Goal: Task Accomplishment & Management: Complete application form

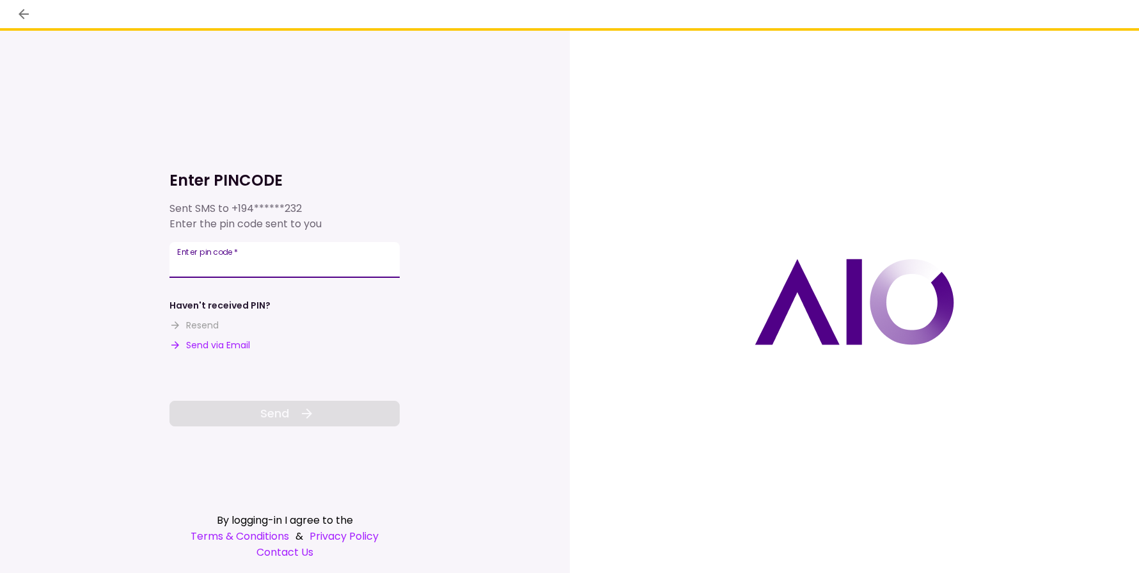
click at [255, 265] on input "Enter pin code   *" at bounding box center [285, 260] width 230 height 36
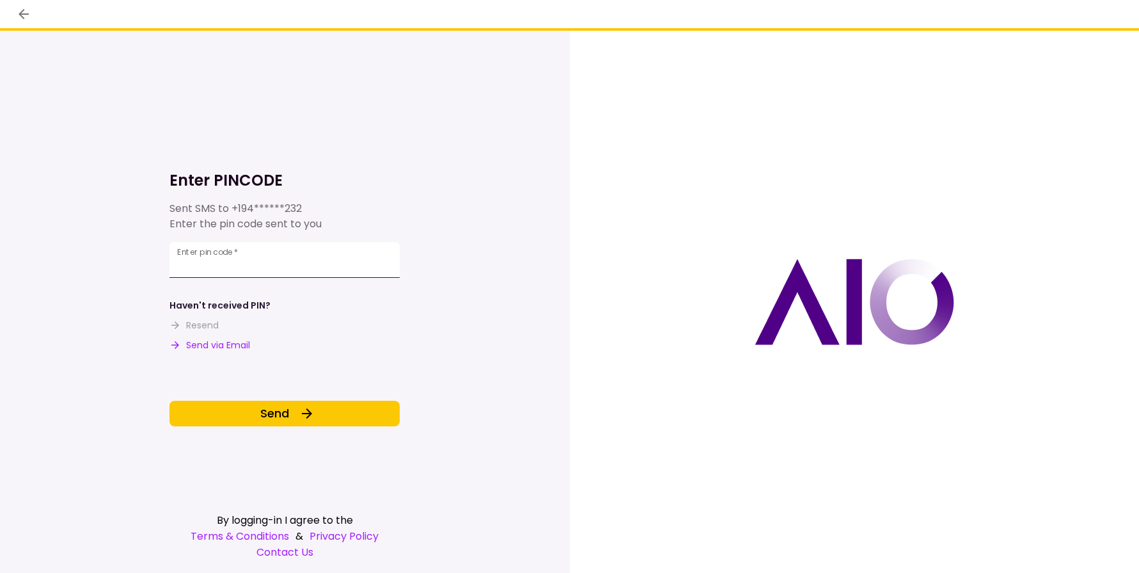
click at [276, 256] on input "**" at bounding box center [285, 260] width 230 height 36
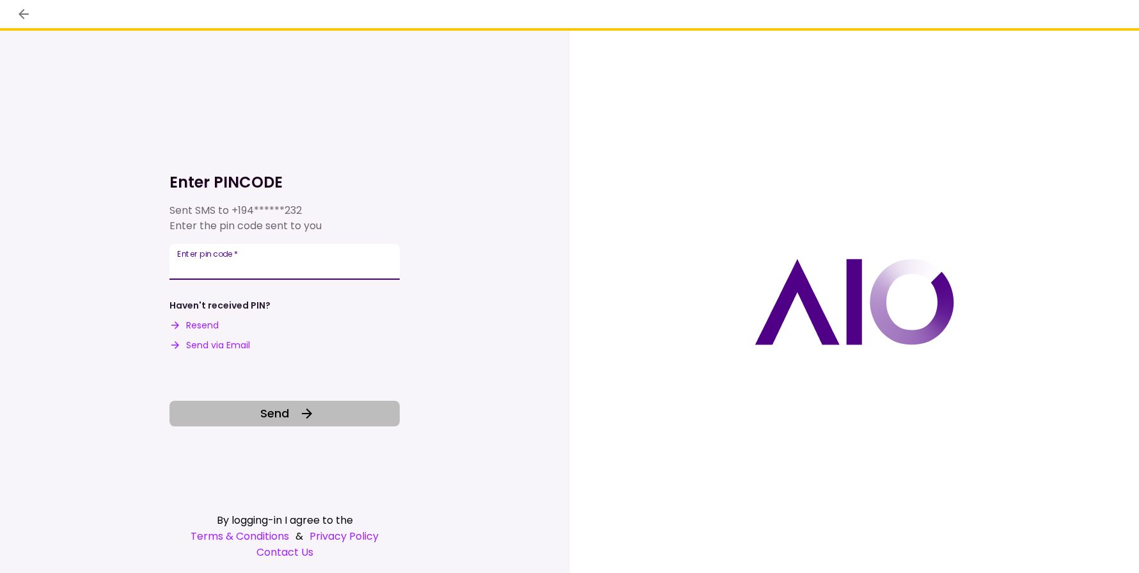
type input "******"
click at [308, 404] on button "Send" at bounding box center [285, 414] width 230 height 26
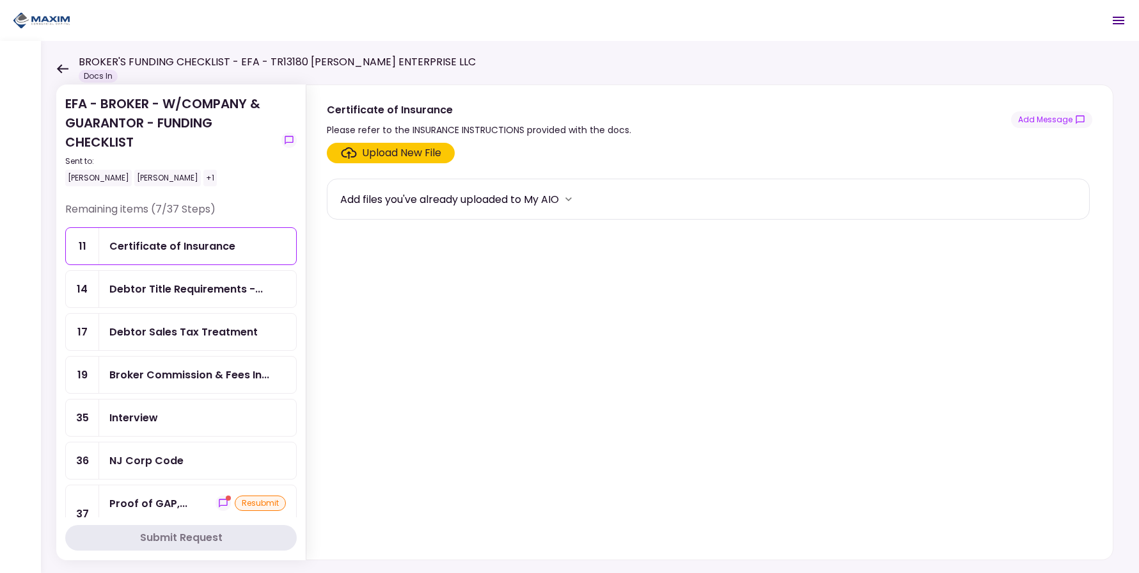
scroll to position [88, 0]
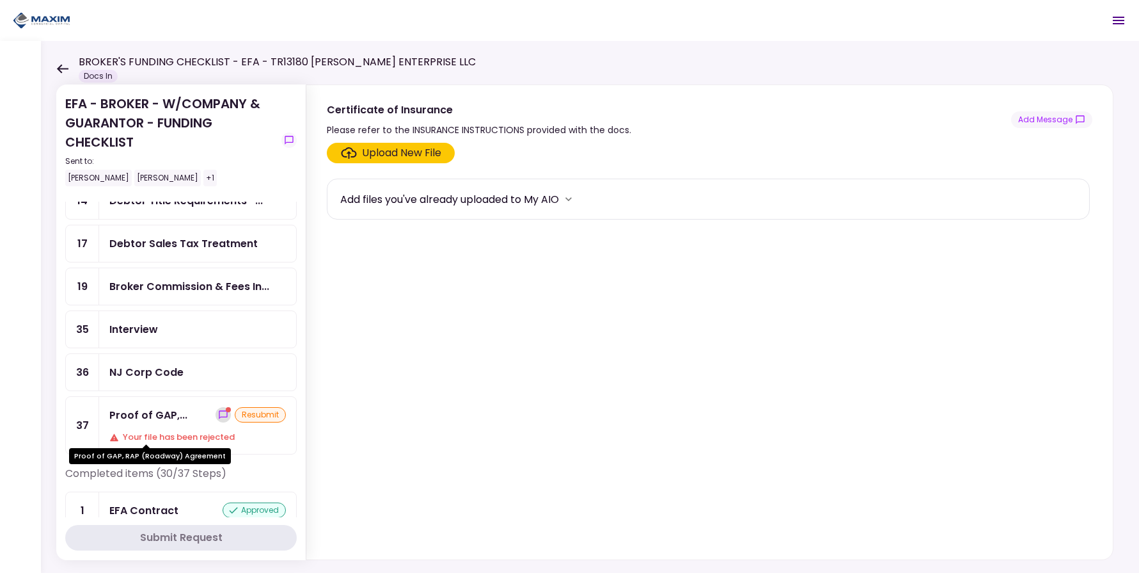
click at [218, 420] on icon "show-messages" at bounding box center [223, 414] width 10 height 10
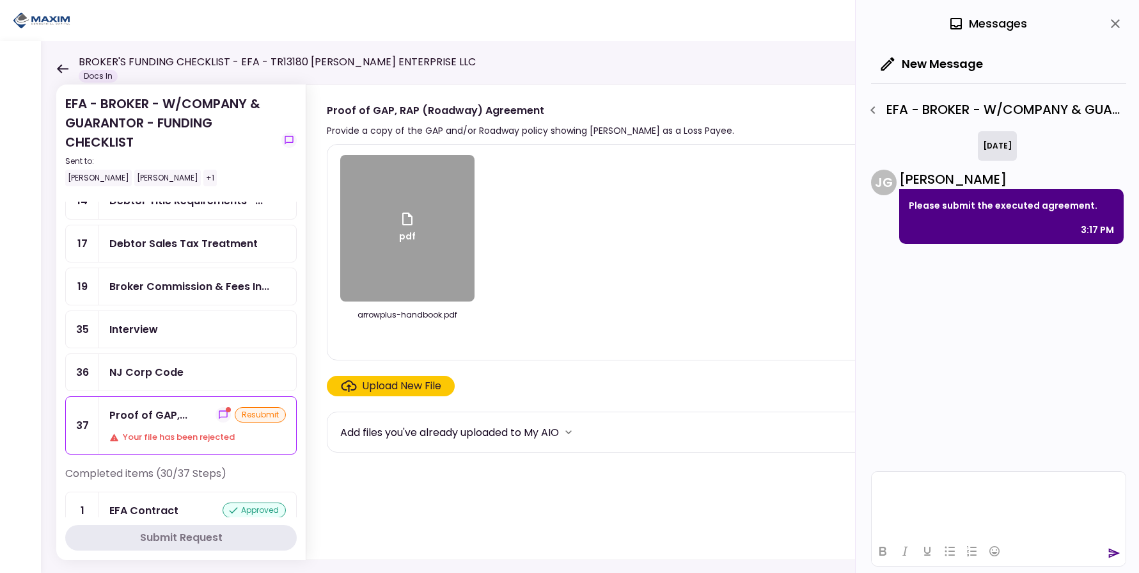
click at [1068, 207] on p "Please submit the executed agreement." at bounding box center [1011, 205] width 205 height 15
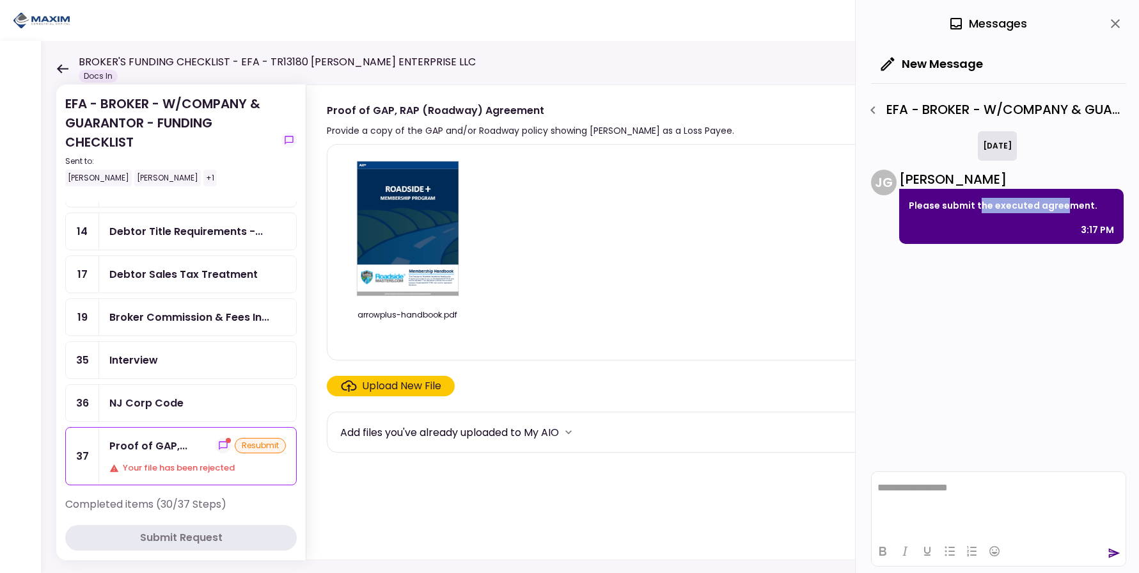
scroll to position [88, 0]
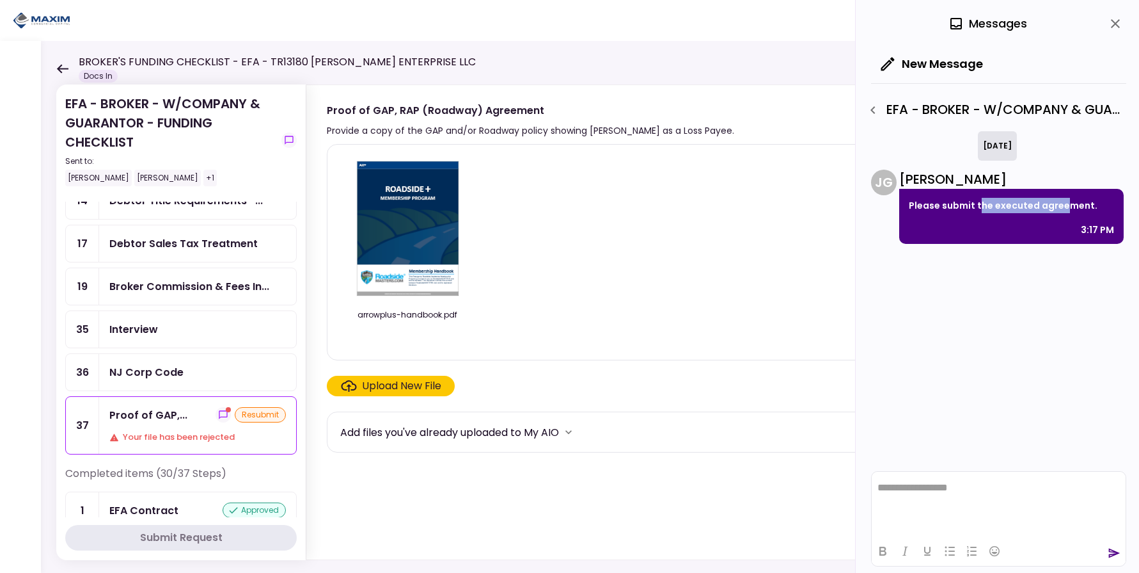
click at [711, 228] on div "arrowplus-handbook.pdf" at bounding box center [708, 252] width 736 height 194
drag, startPoint x: 978, startPoint y: 208, endPoint x: 1035, endPoint y: 209, distance: 56.3
click at [1035, 209] on p "Please submit the executed agreement." at bounding box center [1011, 205] width 205 height 15
click at [391, 236] on img at bounding box center [408, 228] width 114 height 147
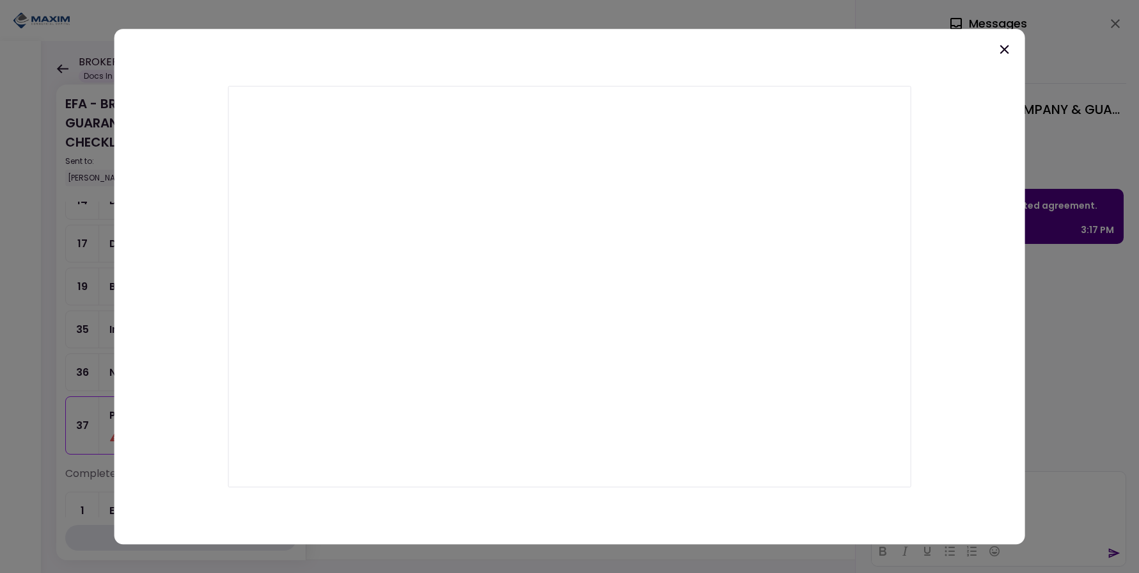
click at [996, 54] on div at bounding box center [570, 287] width 912 height 516
click at [998, 51] on icon at bounding box center [1004, 49] width 15 height 15
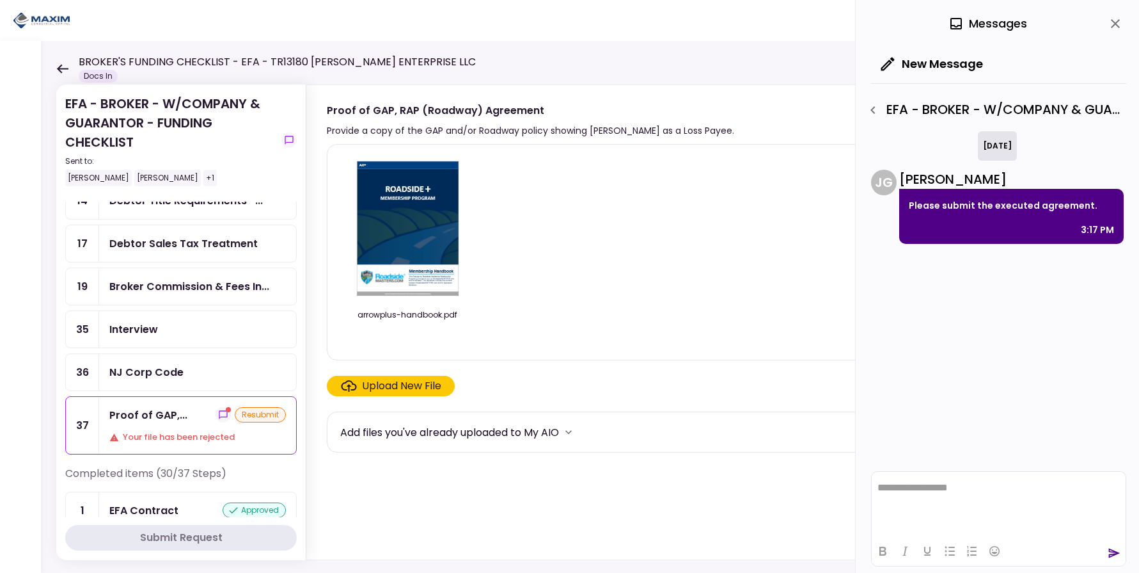
click at [950, 381] on div "13 Aug 2025 J G Juan Guevara Please submit the executed agreement. 3:17 PM" at bounding box center [998, 298] width 255 height 334
click at [552, 202] on div "arrowplus-handbook.pdf" at bounding box center [708, 252] width 736 height 194
click at [374, 379] on div "Upload New File" at bounding box center [401, 385] width 79 height 15
click at [0, 0] on input "Upload New File" at bounding box center [0, 0] width 0 height 0
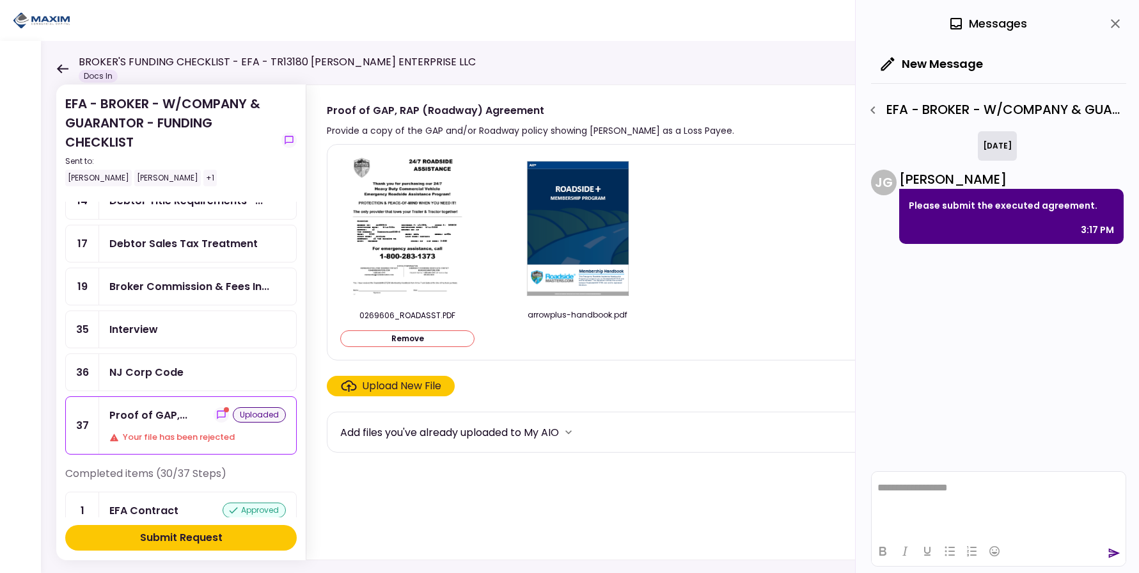
click at [371, 383] on div "Upload New File" at bounding box center [401, 385] width 79 height 15
click at [0, 0] on input "Upload New File" at bounding box center [0, 0] width 0 height 0
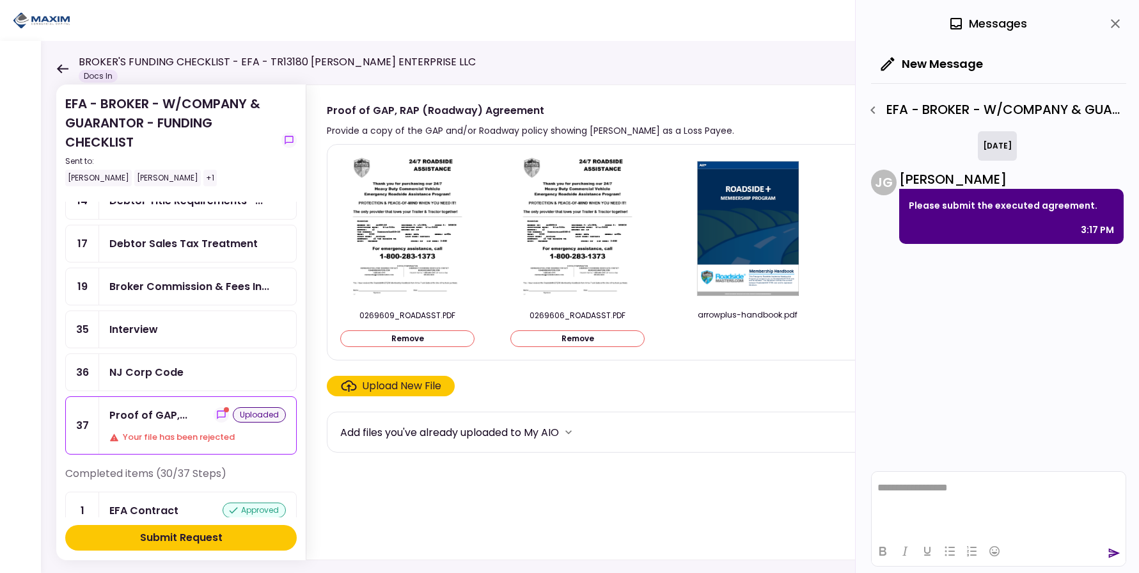
click at [393, 393] on div "Upload New File" at bounding box center [401, 385] width 79 height 15
click at [0, 0] on input "Upload New File" at bounding box center [0, 0] width 0 height 0
click at [174, 527] on button "Submit Request" at bounding box center [181, 538] width 232 height 26
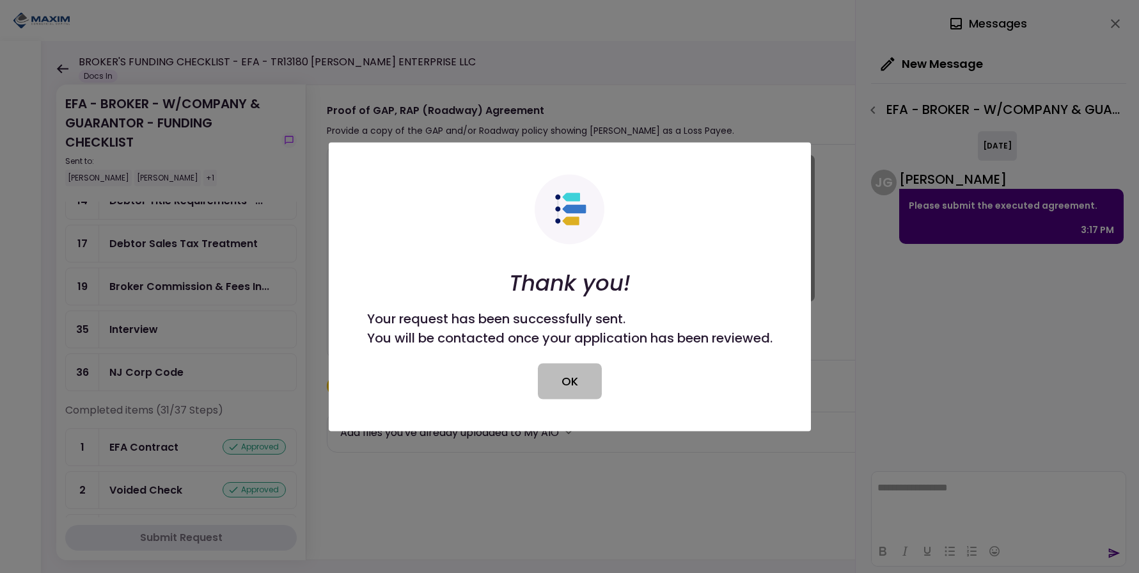
click at [573, 392] on button "OK" at bounding box center [570, 381] width 64 height 36
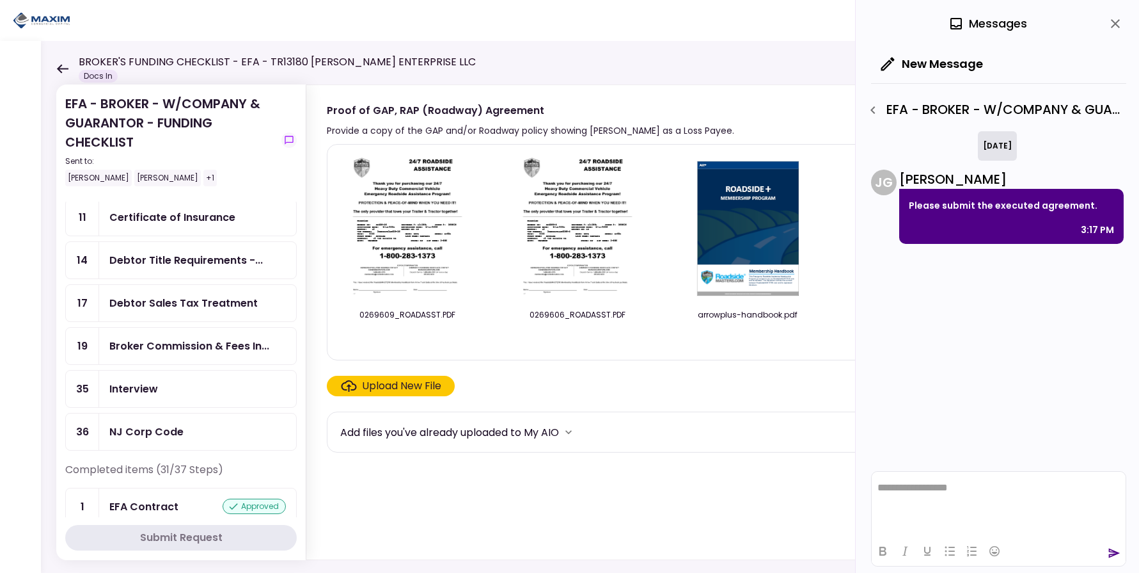
scroll to position [0, 0]
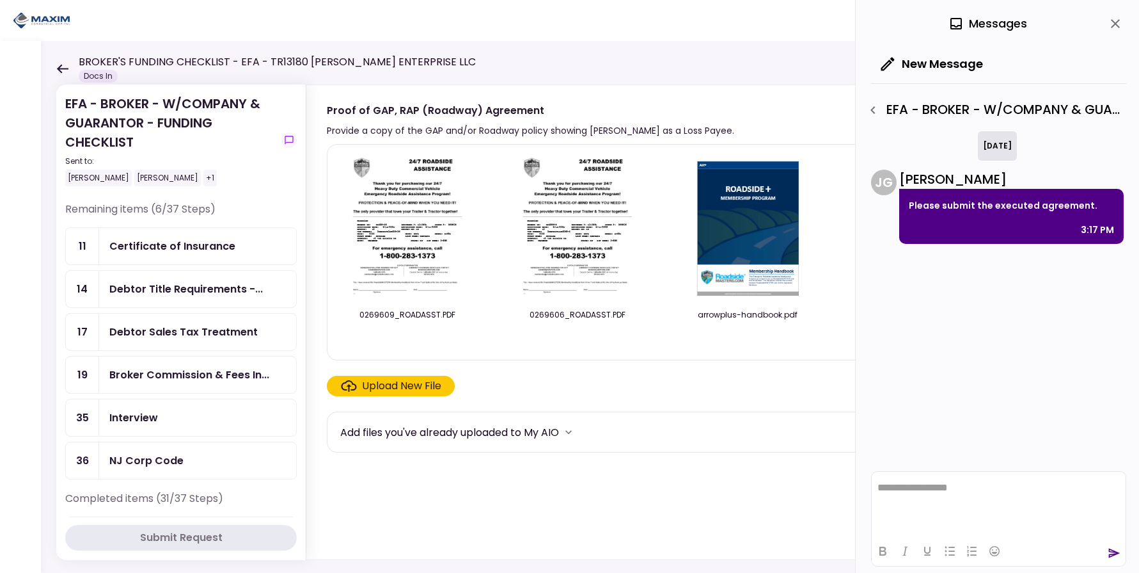
click at [221, 244] on div "Certificate of Insurance" at bounding box center [172, 246] width 126 height 16
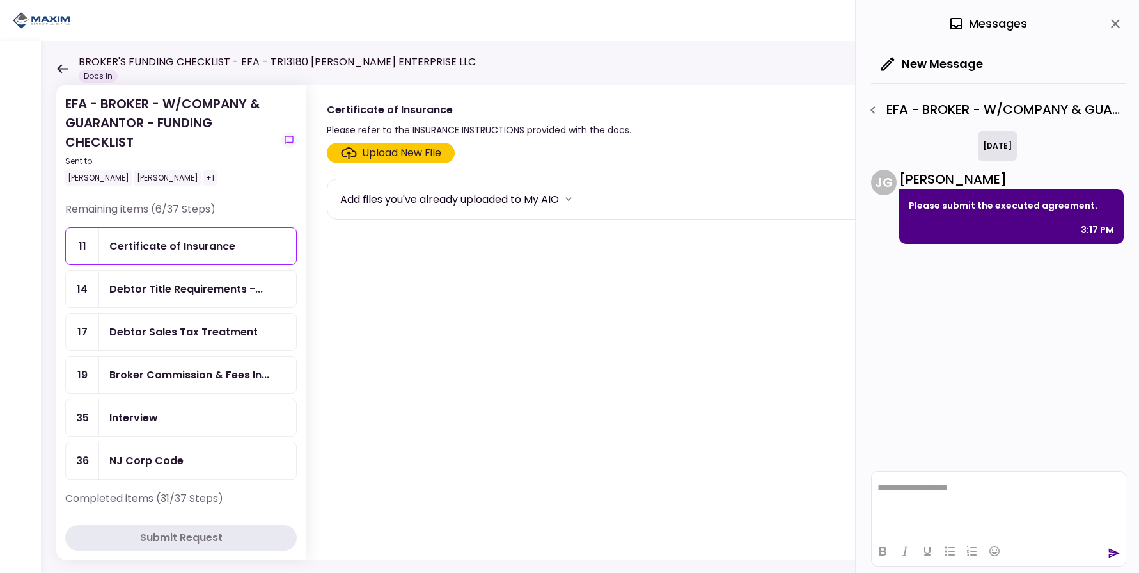
click at [409, 158] on div "Upload New File" at bounding box center [401, 152] width 79 height 15
click at [0, 0] on input "Upload New File" at bounding box center [0, 0] width 0 height 0
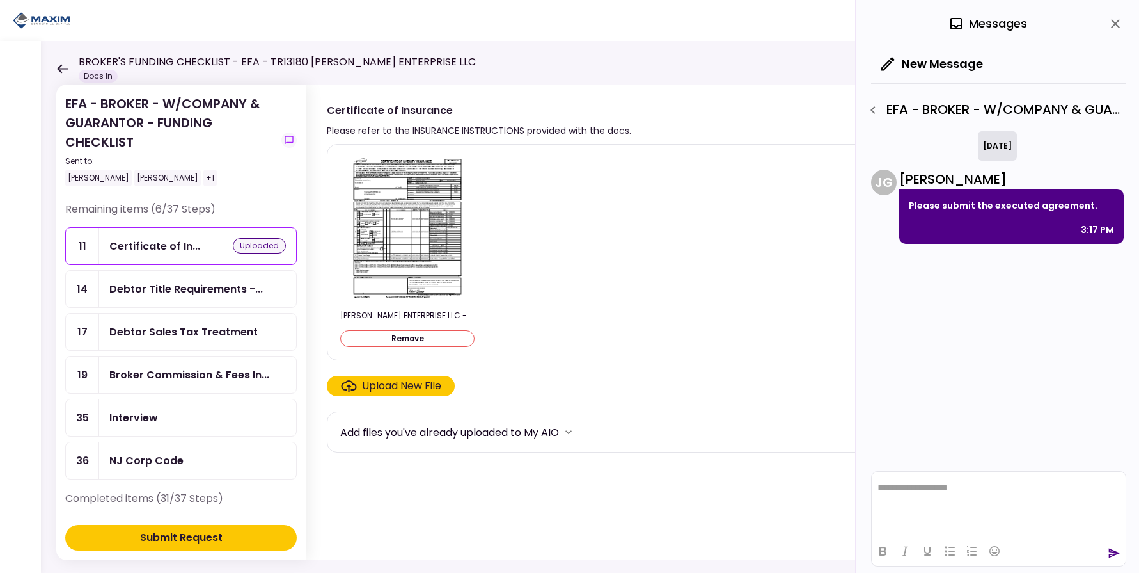
click at [200, 542] on div "Submit Request" at bounding box center [181, 537] width 83 height 15
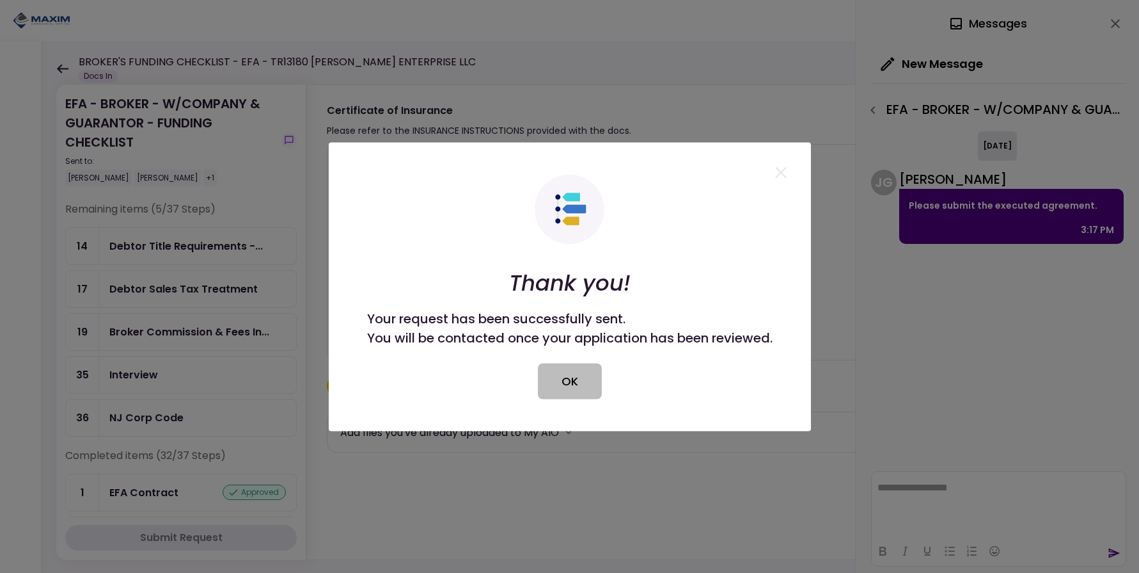
click at [572, 395] on button "OK" at bounding box center [570, 381] width 64 height 36
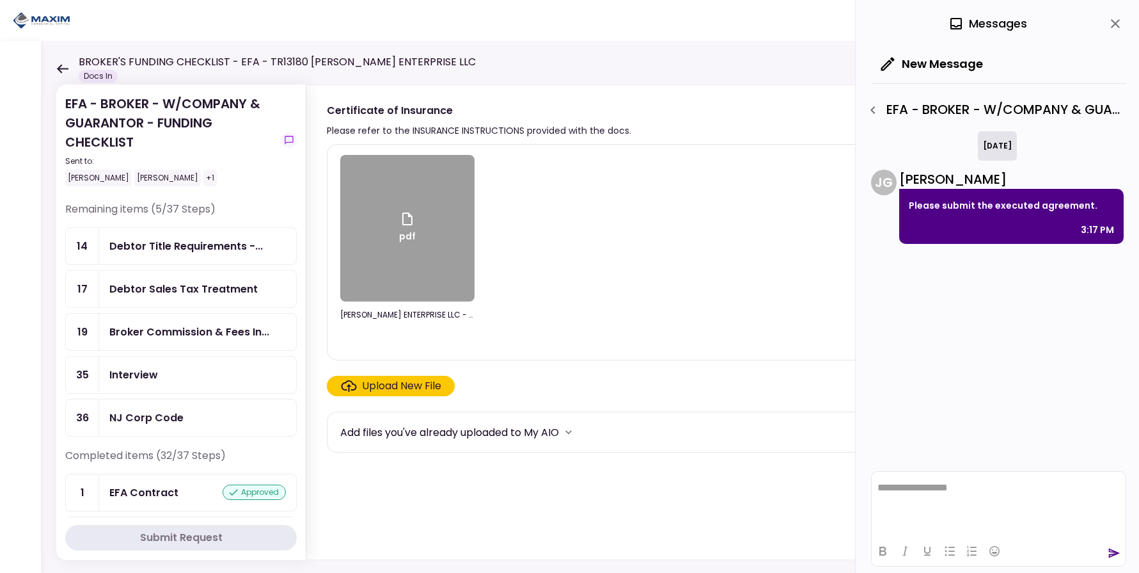
click at [541, 315] on div "pdf KELLOGG ENTERPRISE LLC - COI.pdf" at bounding box center [708, 252] width 736 height 194
click at [1120, 29] on icon "close" at bounding box center [1115, 23] width 15 height 15
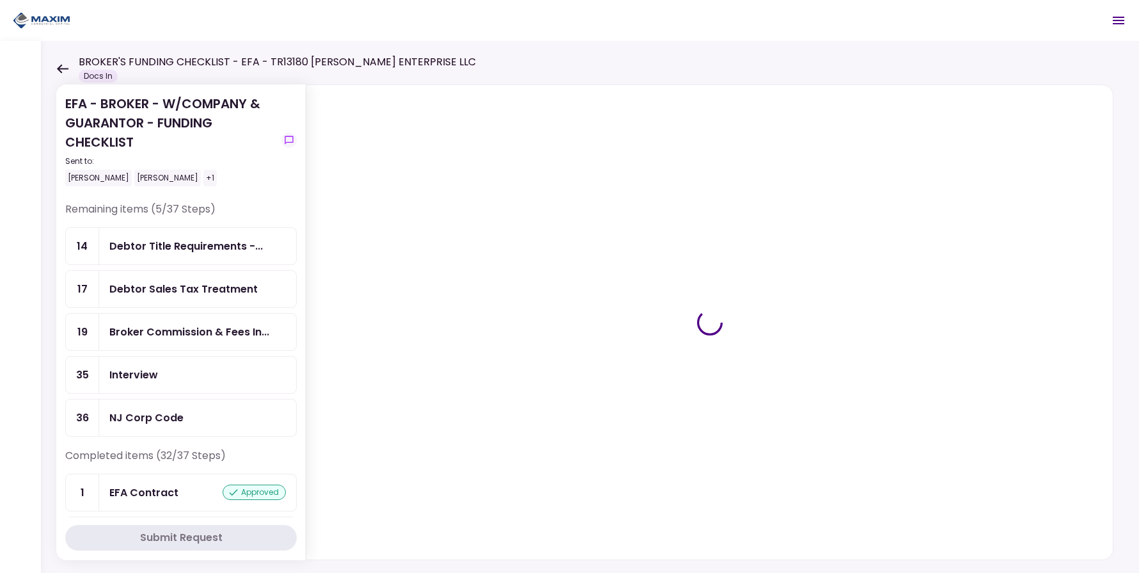
click at [714, 58] on div "EFA - BROKER - W/COMPANY & GUARANTOR - FUNDING CHECKLIST Sent to: [PERSON_NAME]…" at bounding box center [590, 307] width 1099 height 532
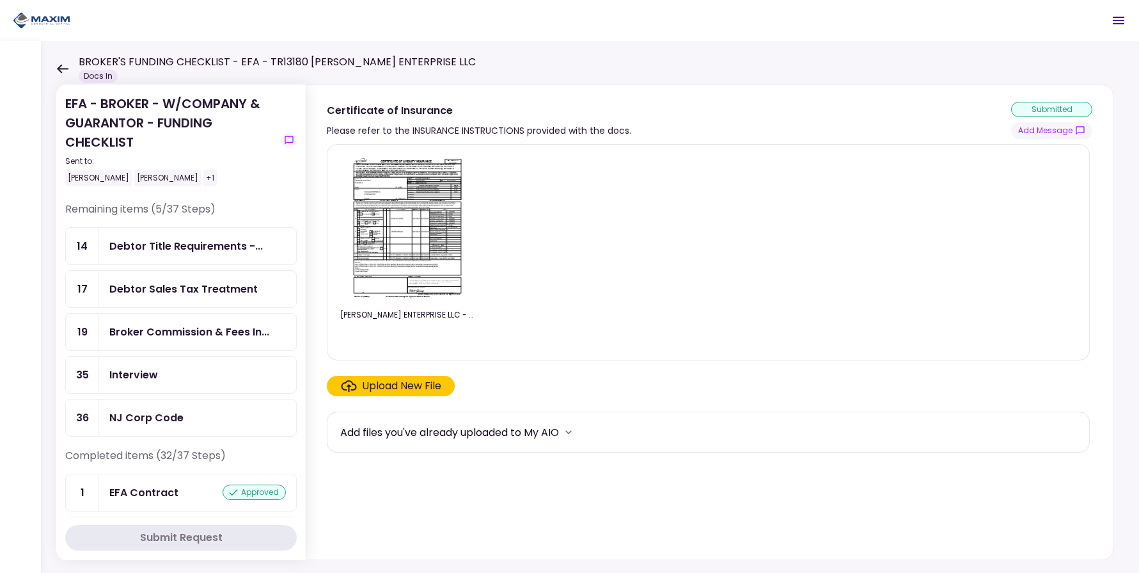
click at [877, 221] on div "[PERSON_NAME] ENTERPRISE LLC - COI.pdf" at bounding box center [708, 252] width 736 height 194
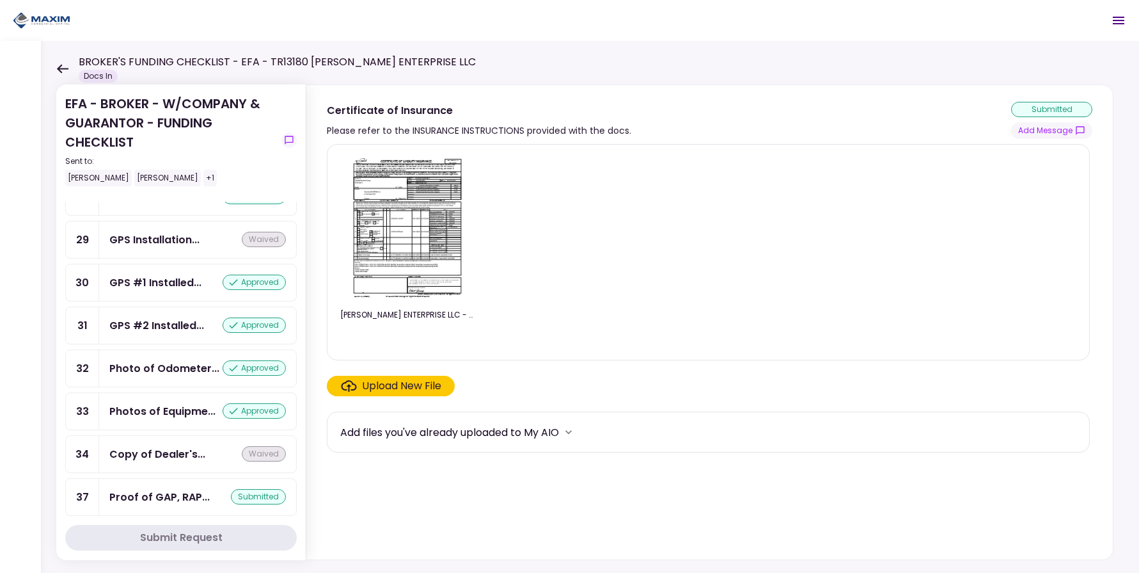
scroll to position [1607, 0]
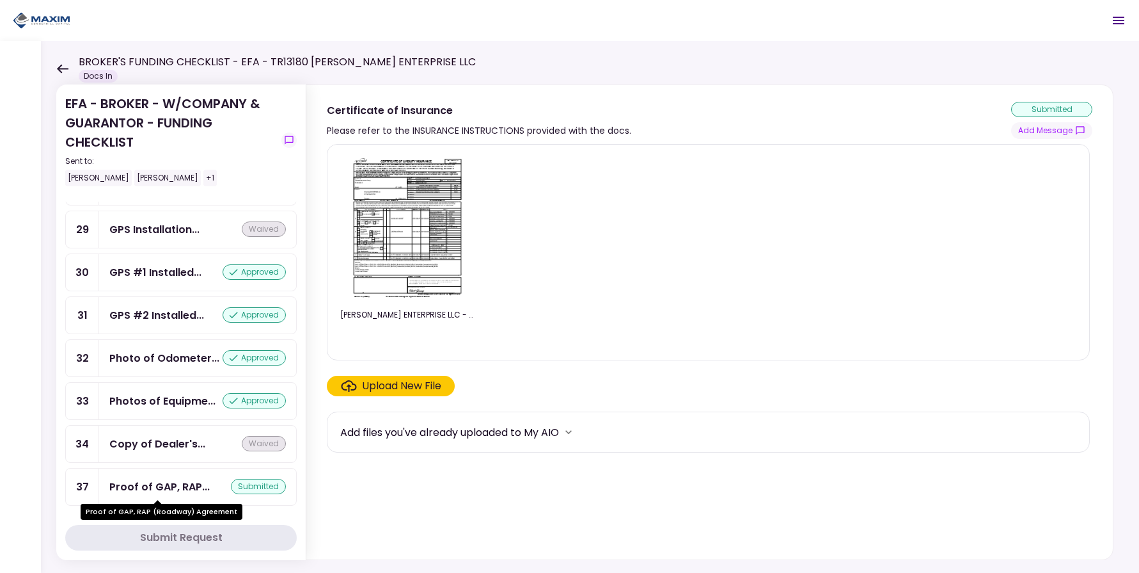
click at [159, 491] on div "Proof of GAP, RAP..." at bounding box center [159, 487] width 100 height 16
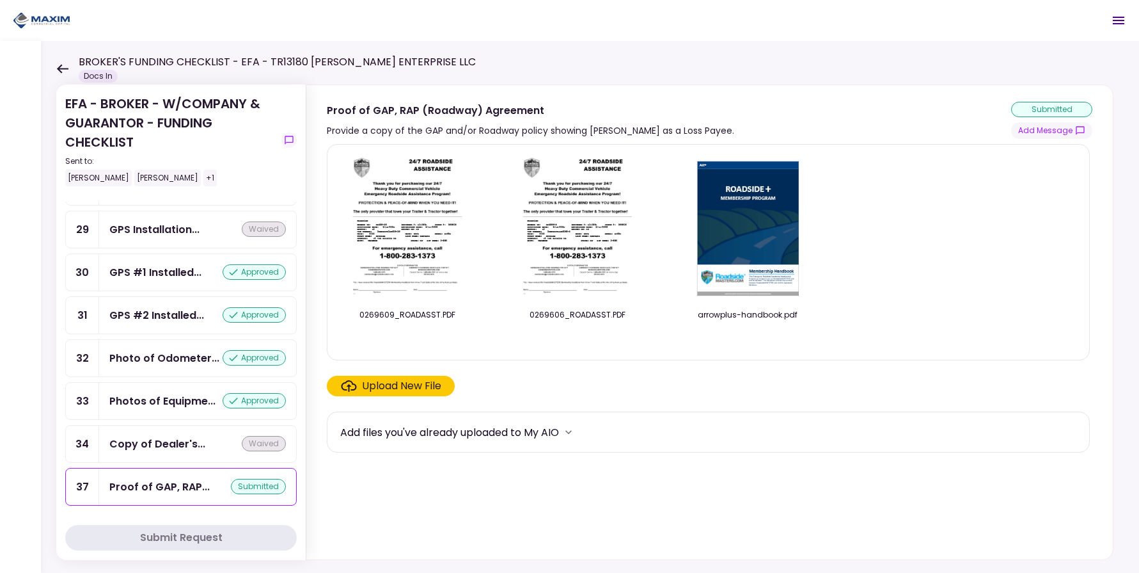
click at [1051, 134] on button "Add Message" at bounding box center [1052, 130] width 81 height 17
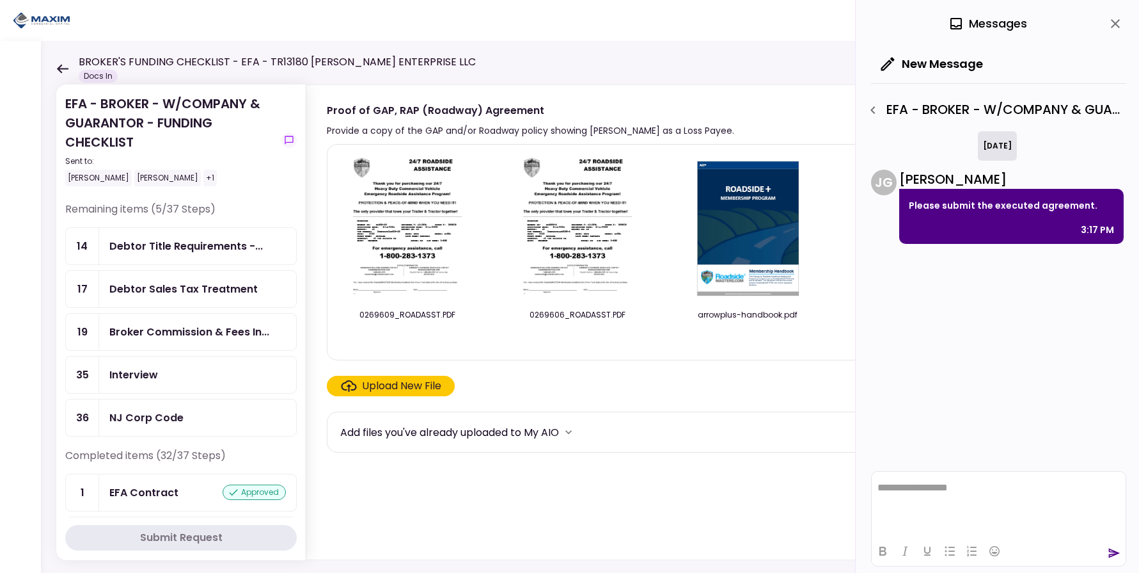
click at [178, 425] on div "NJ Corp Code" at bounding box center [146, 417] width 74 height 16
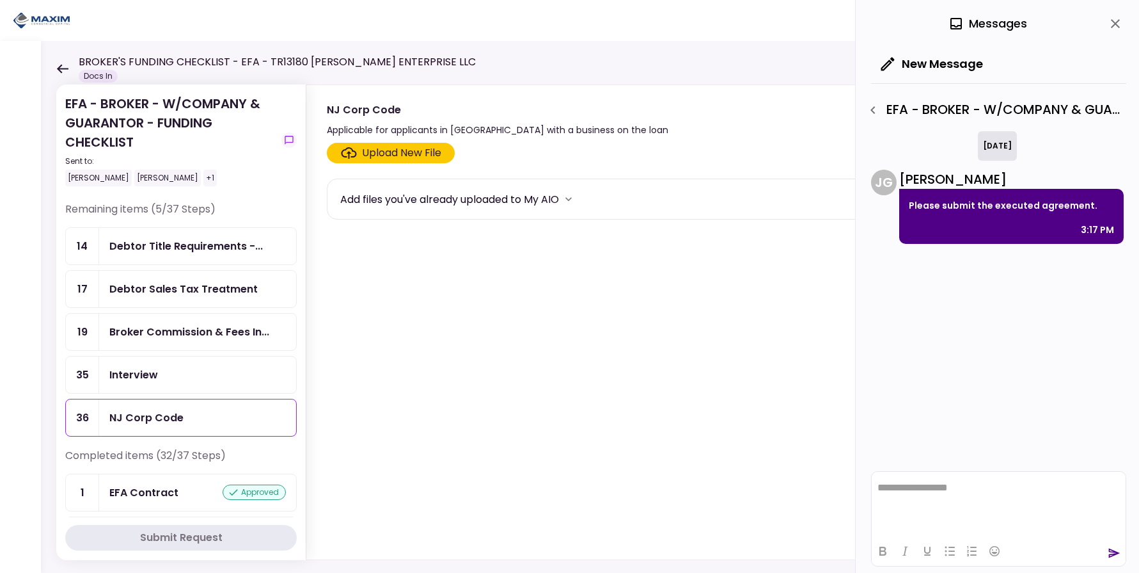
click at [133, 383] on div "Interview" at bounding box center [133, 375] width 49 height 16
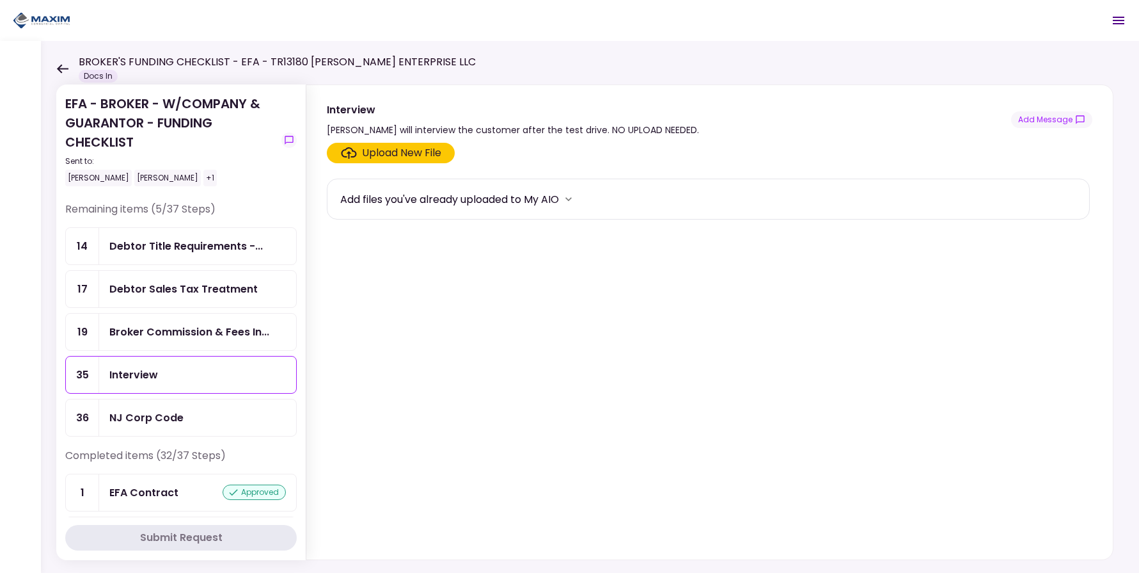
click at [168, 335] on div "Broker Commission & Fees In..." at bounding box center [189, 332] width 160 height 16
click at [393, 150] on div "Upload New File" at bounding box center [401, 152] width 79 height 15
click at [0, 0] on input "Upload New File" at bounding box center [0, 0] width 0 height 0
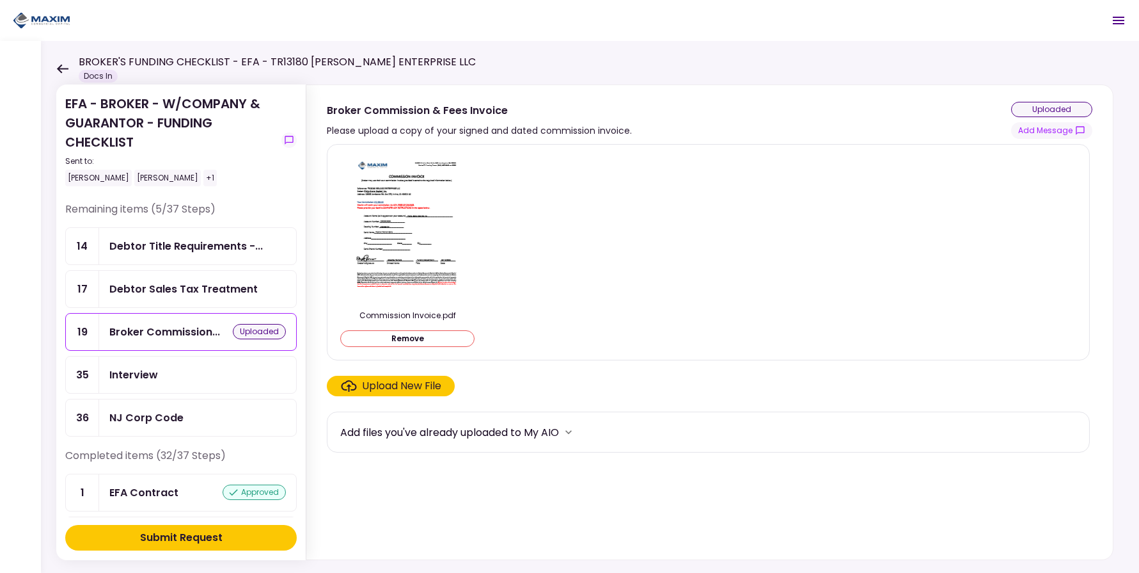
click at [141, 538] on div "Submit Request" at bounding box center [181, 537] width 83 height 15
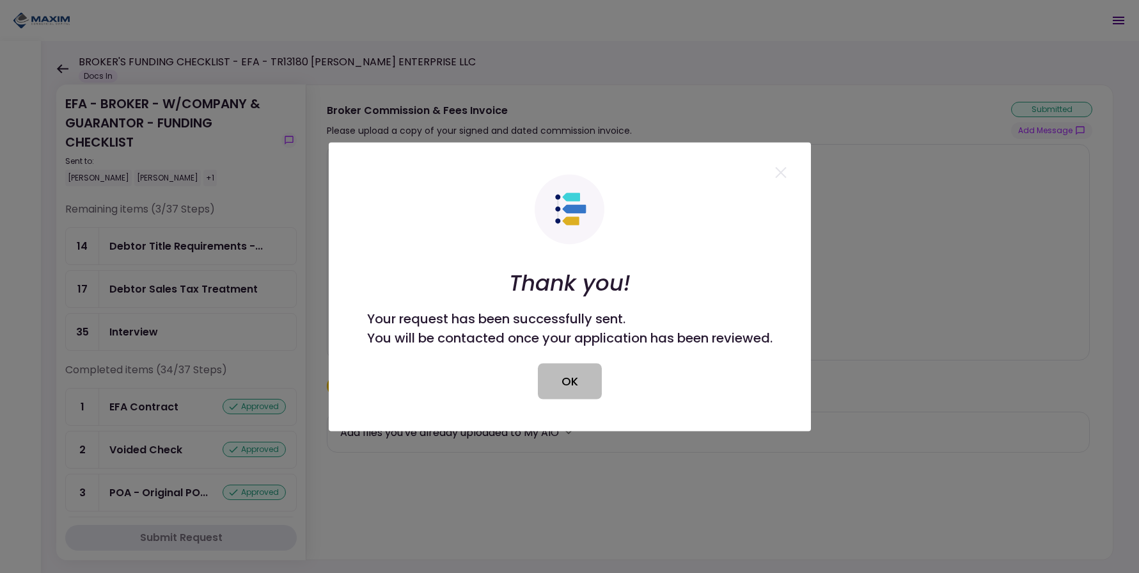
click at [580, 388] on button "OK" at bounding box center [570, 381] width 64 height 36
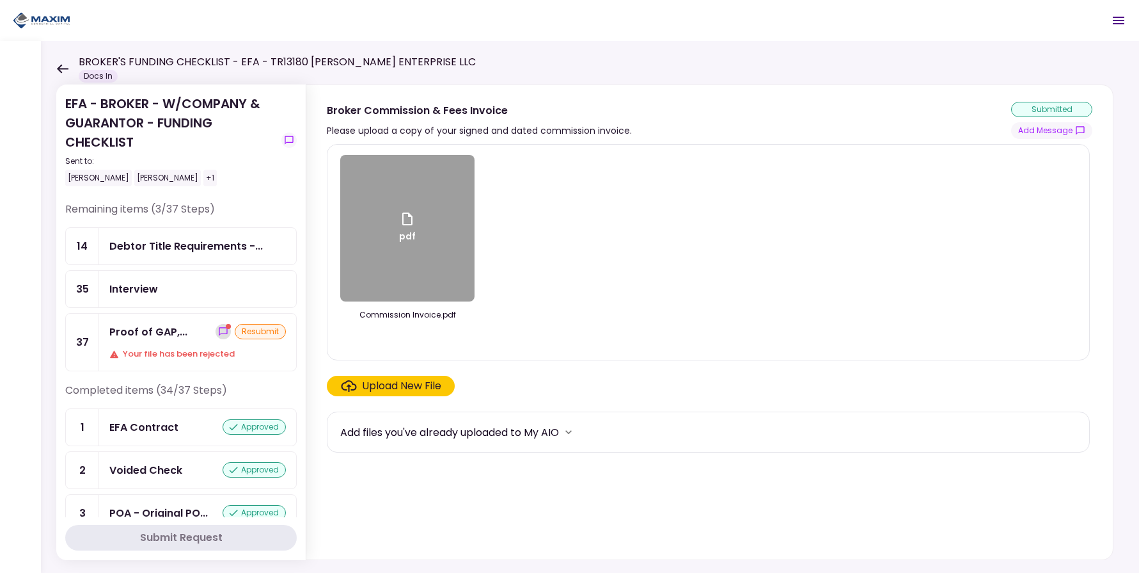
click at [218, 332] on icon "show-messages" at bounding box center [223, 331] width 10 height 10
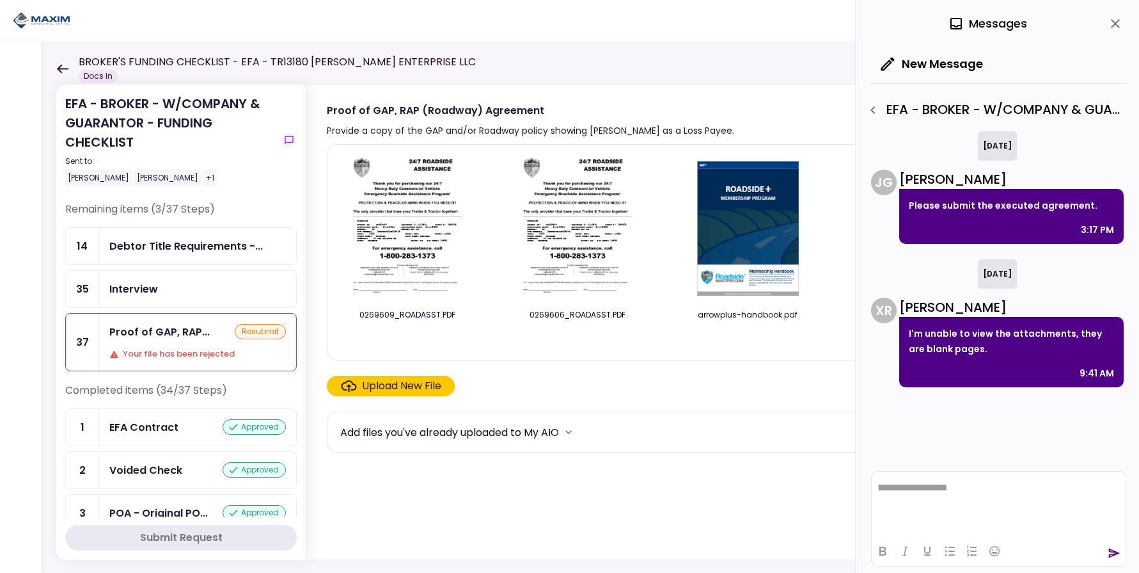
click at [544, 512] on section "0269609_ROADASST.PDF 0269606_ROADASST.PDF arrowplus-handbook.pdf Upload New Fil…" at bounding box center [710, 349] width 766 height 410
click at [919, 504] on html "**********" at bounding box center [999, 488] width 254 height 32
click at [1110, 548] on icon "send" at bounding box center [1114, 552] width 13 height 13
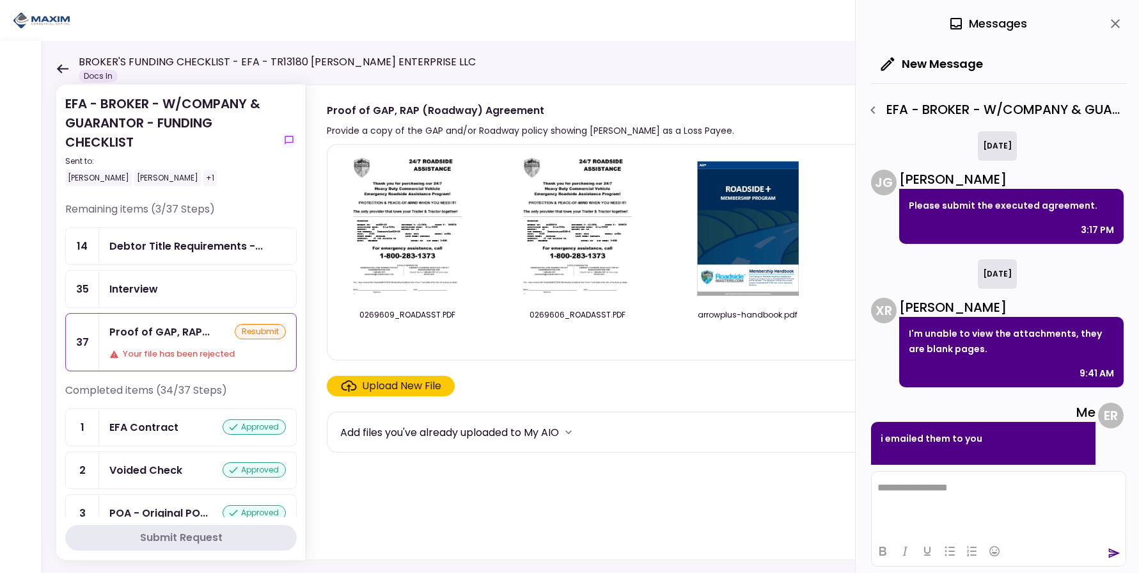
scroll to position [43, 0]
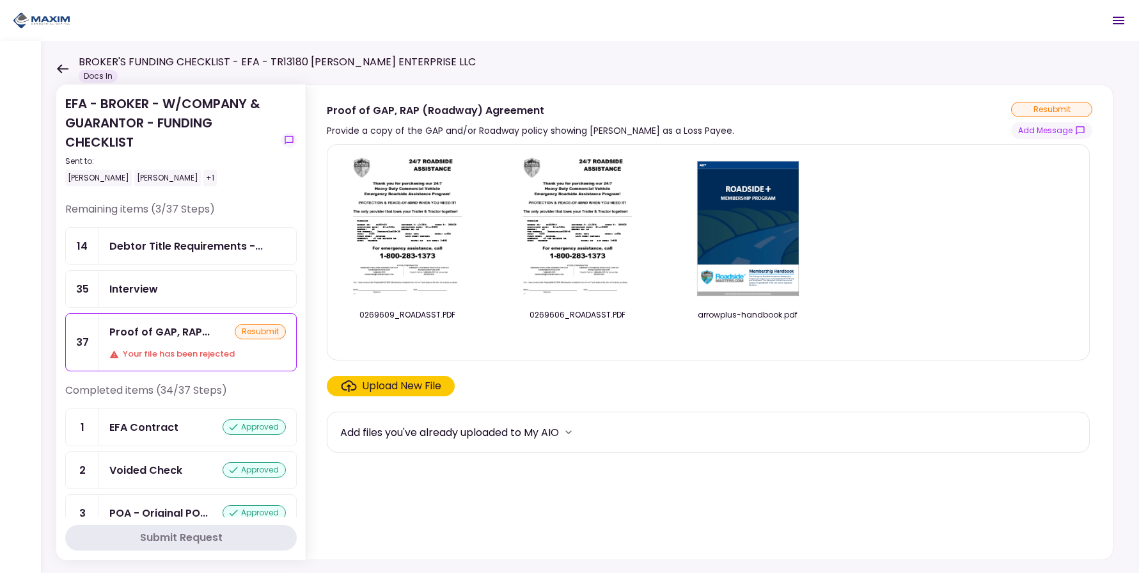
click at [936, 88] on section "Proof of GAP, RAP (Roadway) Agreement Provide a copy of the GAP and/or Roadway …" at bounding box center [709, 112] width 807 height 54
